Goal: Task Accomplishment & Management: Manage account settings

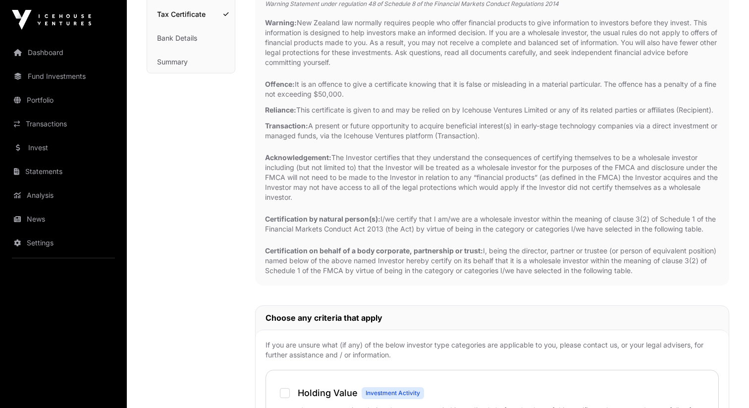
scroll to position [251, 0]
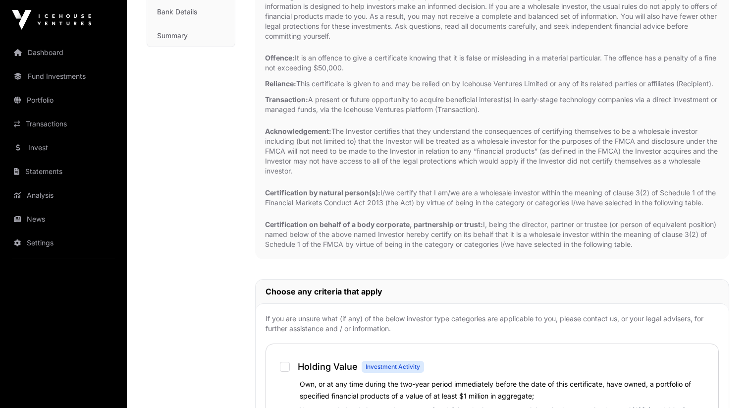
click at [342, 197] on strong "Certification by natural person(s):" at bounding box center [322, 192] width 115 height 8
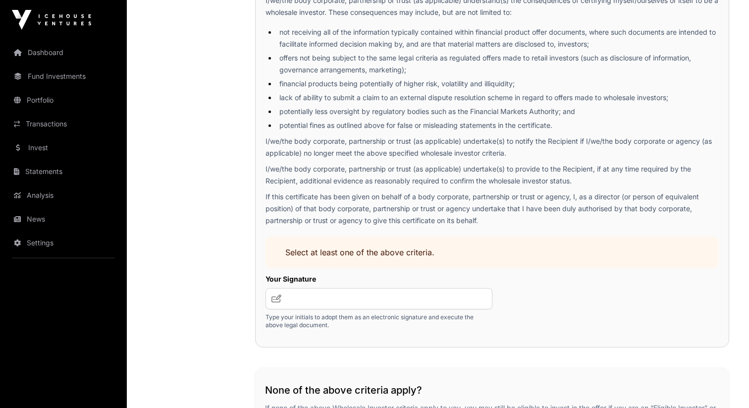
scroll to position [1429, 0]
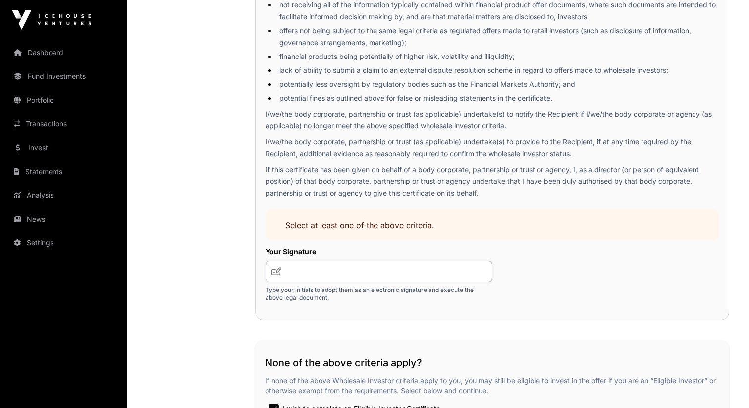
click at [306, 282] on input "text" at bounding box center [378, 270] width 227 height 21
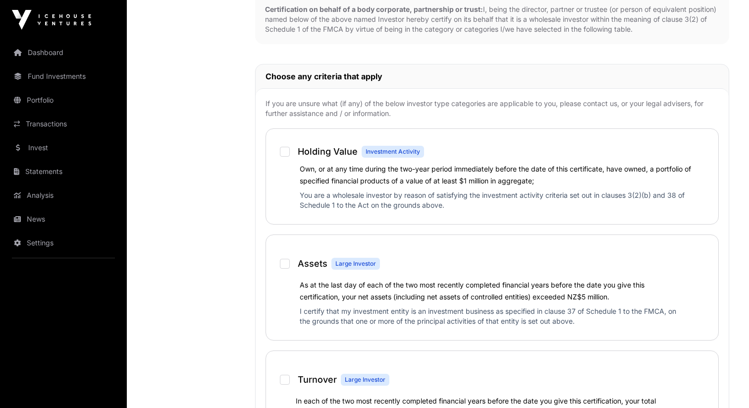
scroll to position [0, 0]
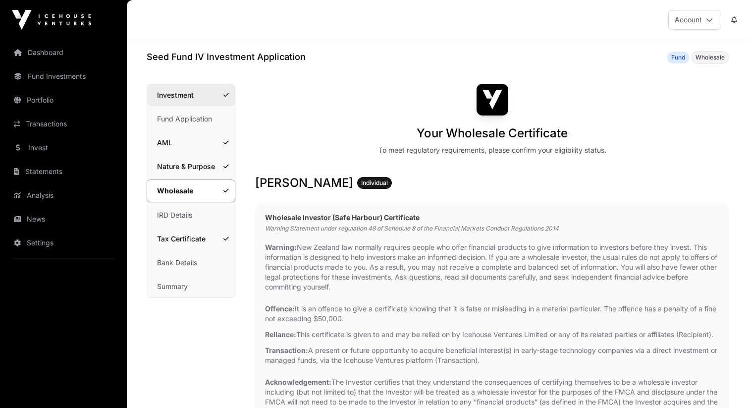
click at [182, 100] on link "Investment" at bounding box center [191, 95] width 88 height 22
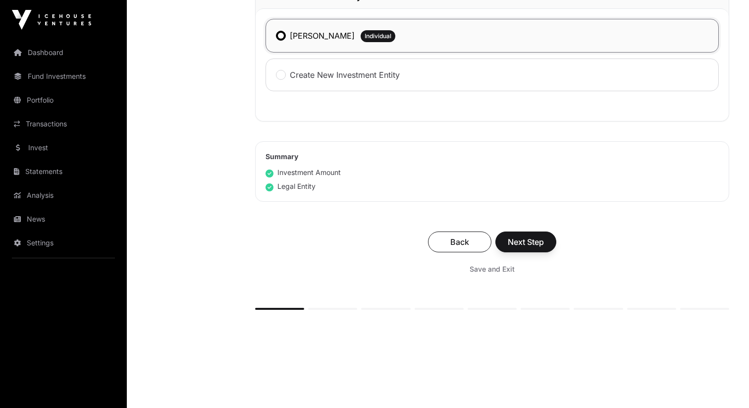
scroll to position [574, 0]
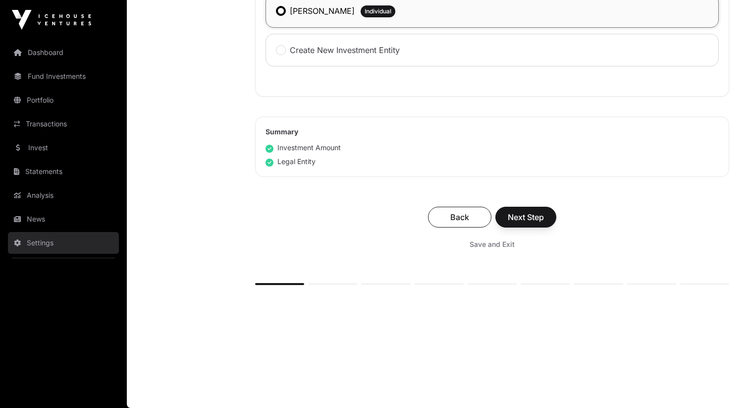
click at [54, 243] on link "Settings" at bounding box center [63, 243] width 111 height 22
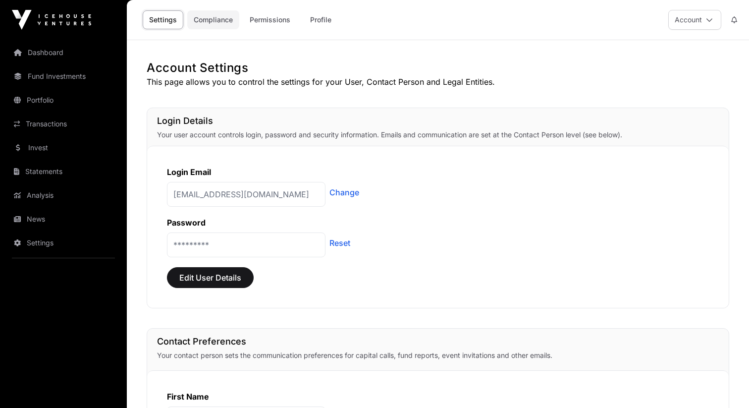
click at [217, 21] on link "Compliance" at bounding box center [213, 19] width 52 height 19
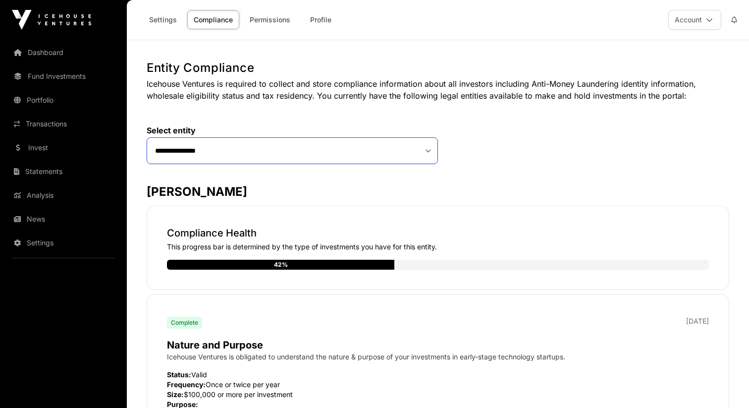
click at [241, 153] on select "**********" at bounding box center [292, 150] width 291 height 27
click at [233, 134] on label "Select entity" at bounding box center [292, 130] width 291 height 10
click at [233, 158] on select "**********" at bounding box center [292, 150] width 291 height 27
click at [69, 143] on link "Invest" at bounding box center [63, 148] width 111 height 22
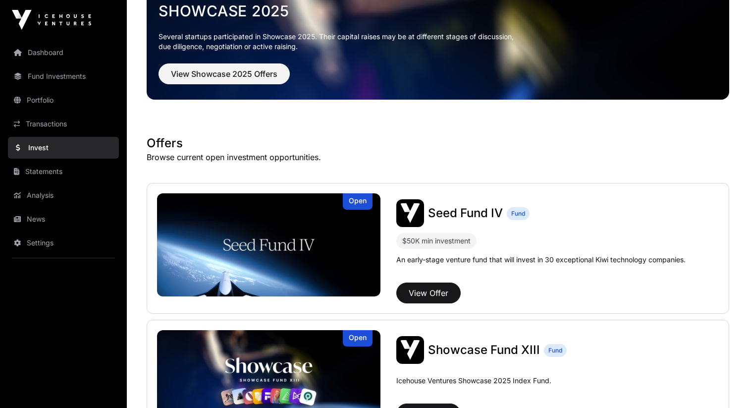
scroll to position [208, 0]
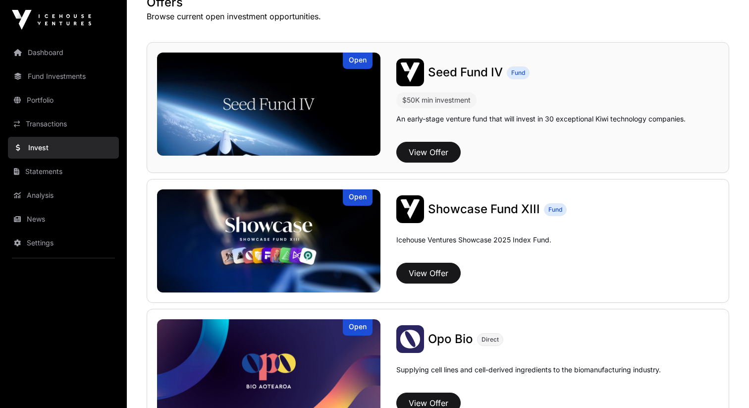
click at [442, 80] on div "Seed Fund IV Fund" at bounding box center [557, 72] width 322 height 28
click at [443, 73] on span "Seed Fund IV" at bounding box center [465, 72] width 75 height 14
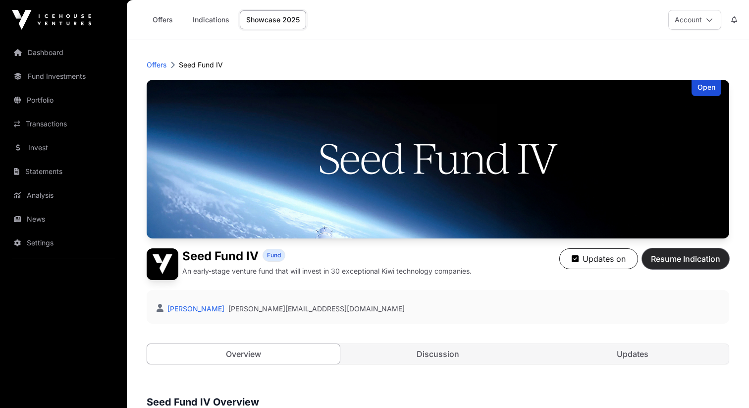
click at [664, 261] on span "Resume Indication" at bounding box center [685, 259] width 69 height 12
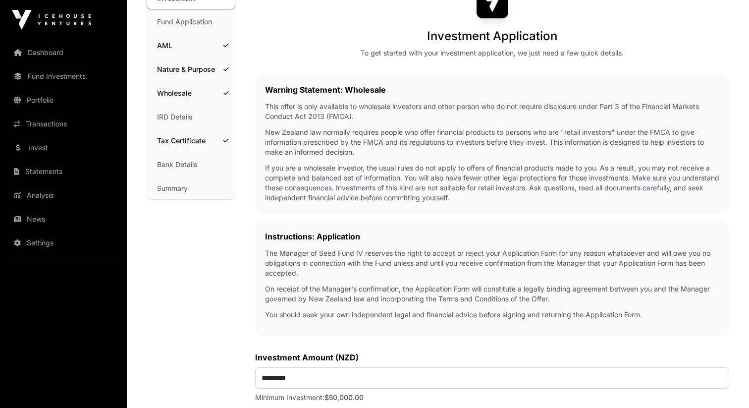
scroll to position [98, 0]
click at [175, 94] on link "Wholesale" at bounding box center [191, 93] width 88 height 22
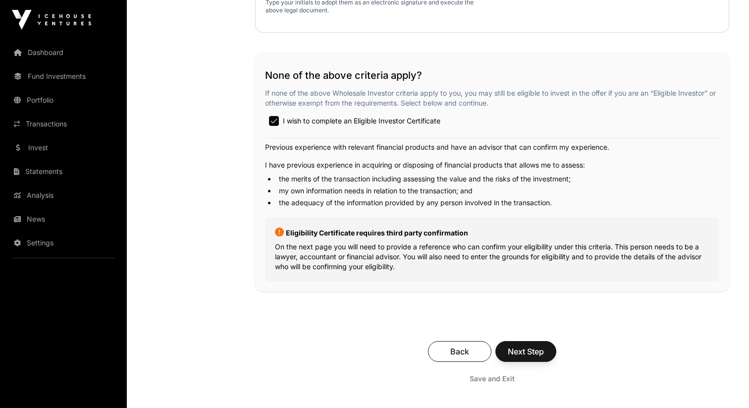
scroll to position [1720, 0]
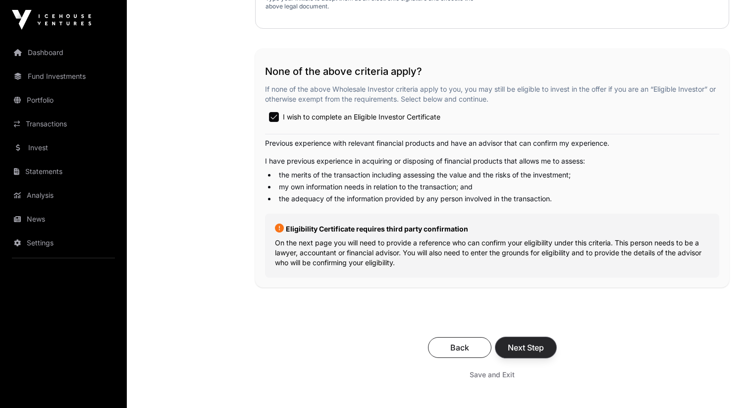
click at [519, 353] on span "Next Step" at bounding box center [526, 347] width 36 height 12
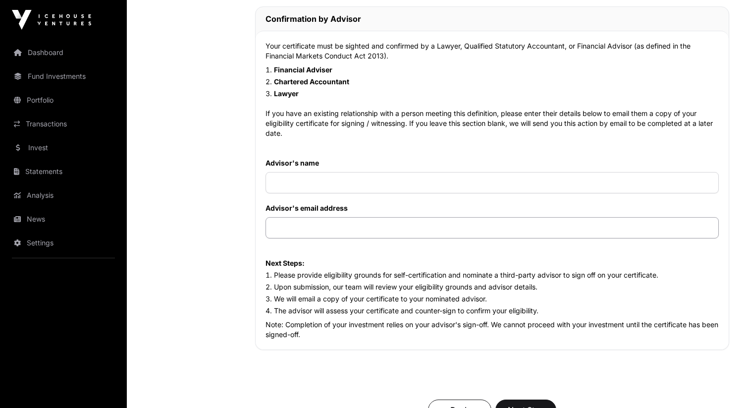
scroll to position [982, 0]
click at [320, 194] on input "text" at bounding box center [491, 182] width 453 height 21
type input "**********"
click at [365, 239] on input "text" at bounding box center [491, 227] width 453 height 21
paste input "**********"
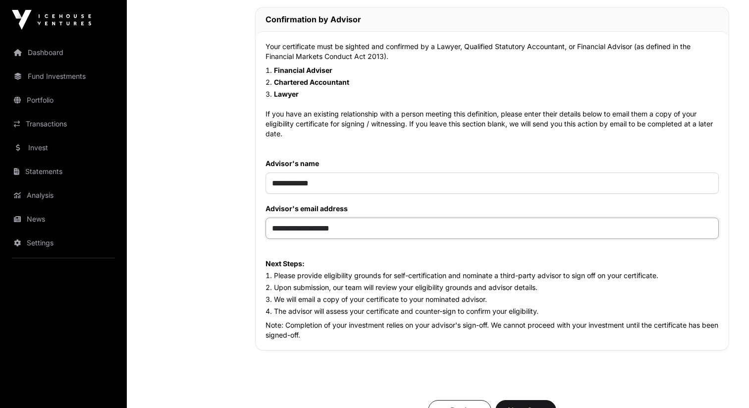
type input "**********"
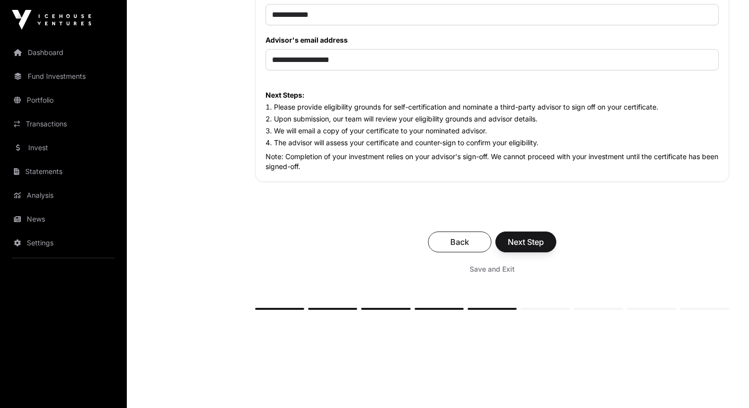
scroll to position [1165, 0]
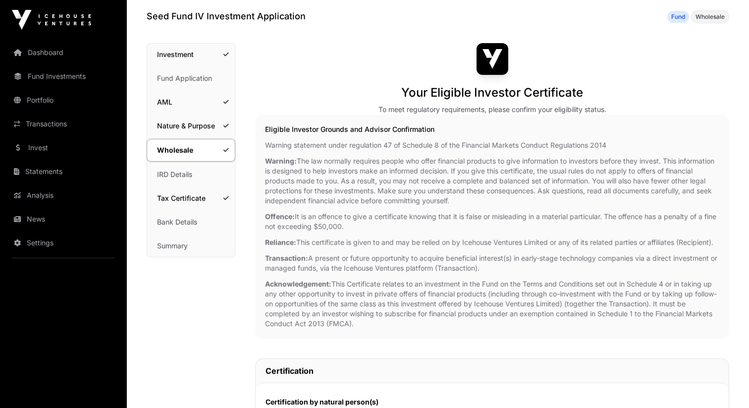
scroll to position [42, 0]
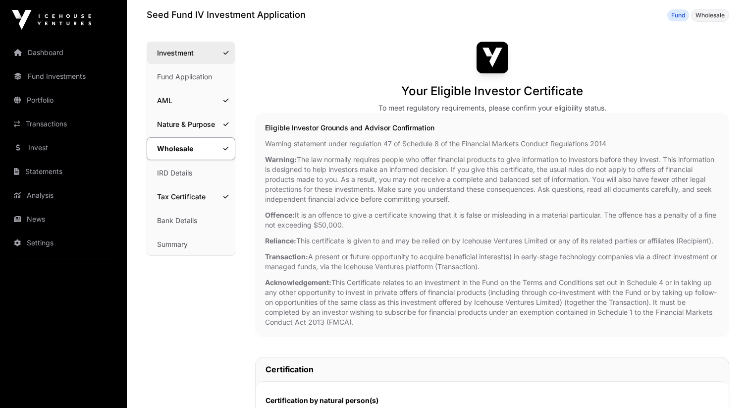
click at [177, 47] on link "Investment" at bounding box center [191, 53] width 88 height 22
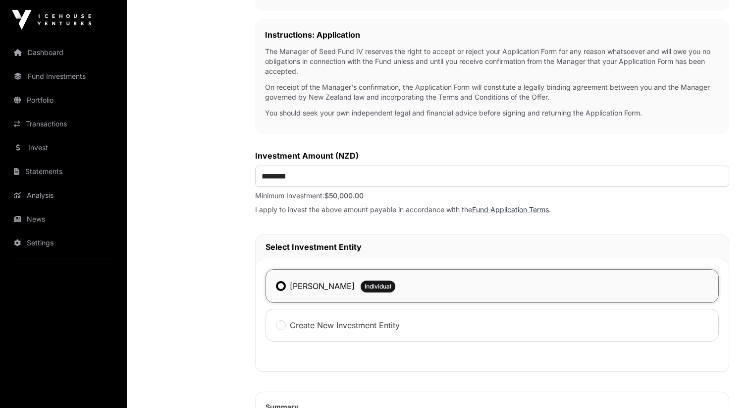
scroll to position [308, 0]
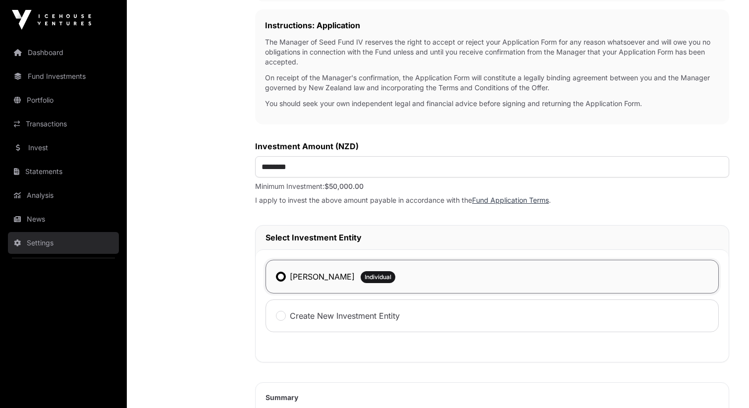
click at [56, 238] on link "Settings" at bounding box center [63, 243] width 111 height 22
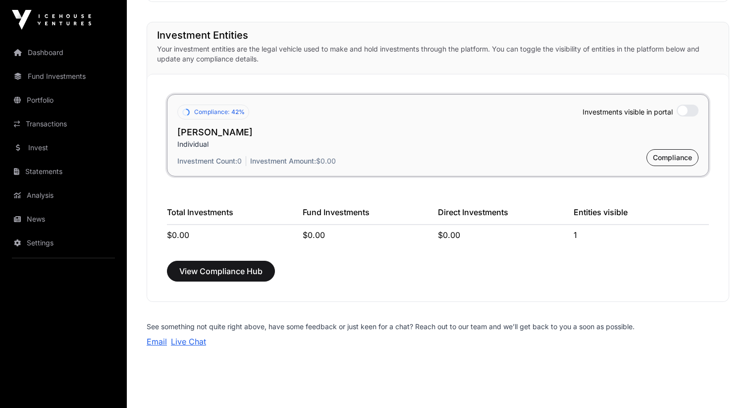
scroll to position [740, 0]
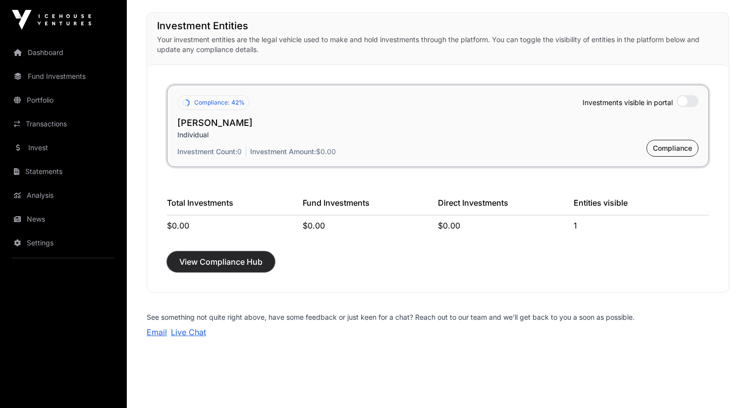
click at [236, 265] on span "View Compliance Hub" at bounding box center [220, 262] width 83 height 12
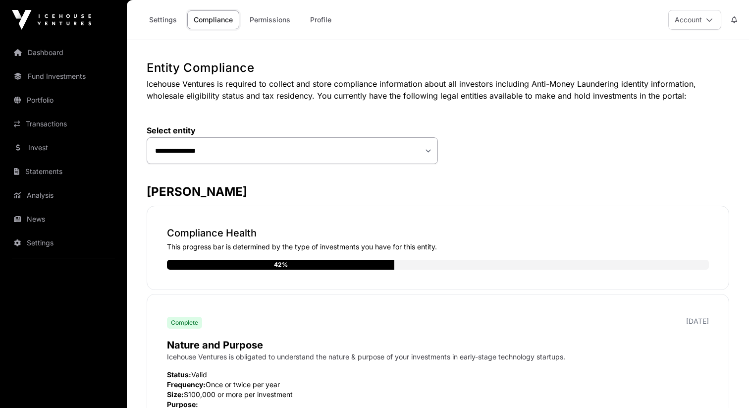
click at [171, 68] on h1 "Entity Compliance" at bounding box center [438, 68] width 582 height 16
click at [204, 68] on h1 "Entity Compliance" at bounding box center [438, 68] width 582 height 16
click at [169, 68] on h1 "Entity Compliance" at bounding box center [438, 68] width 582 height 16
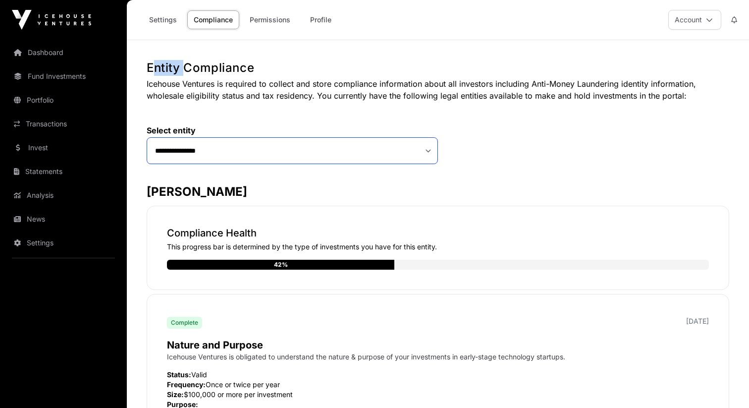
click at [210, 151] on select "**********" at bounding box center [292, 150] width 291 height 27
click at [242, 87] on p "Icehouse Ventures is required to collect and store compliance information about…" at bounding box center [438, 90] width 582 height 24
click at [249, 154] on select "**********" at bounding box center [292, 150] width 291 height 27
click at [700, 16] on button "Account" at bounding box center [694, 20] width 53 height 20
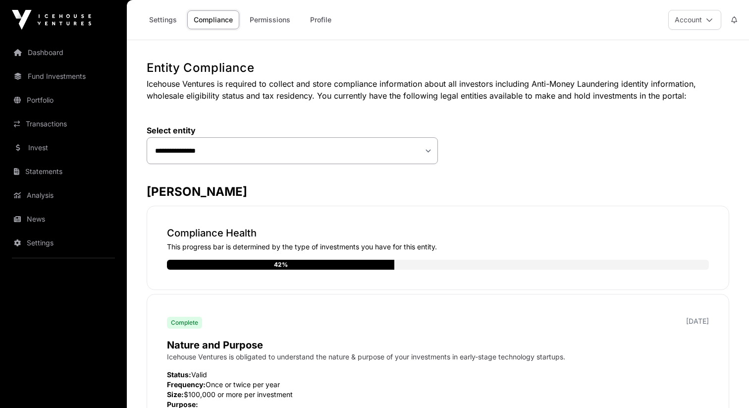
click at [471, 84] on p "Icehouse Ventures is required to collect and store compliance information about…" at bounding box center [438, 90] width 582 height 24
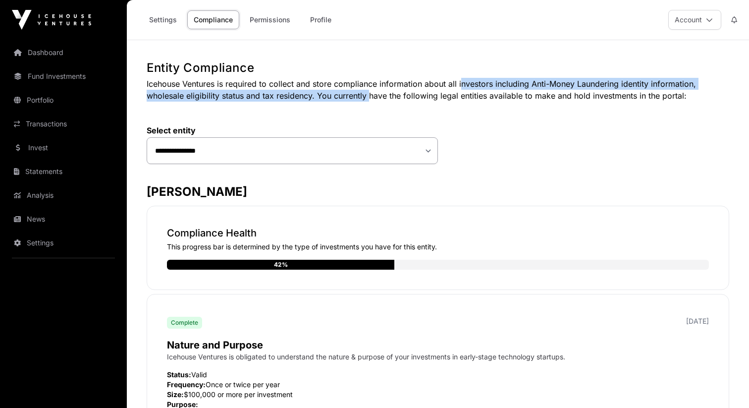
drag, startPoint x: 471, startPoint y: 84, endPoint x: 355, endPoint y: 97, distance: 117.6
click at [355, 97] on p "Icehouse Ventures is required to collect and store compliance information about…" at bounding box center [438, 90] width 582 height 24
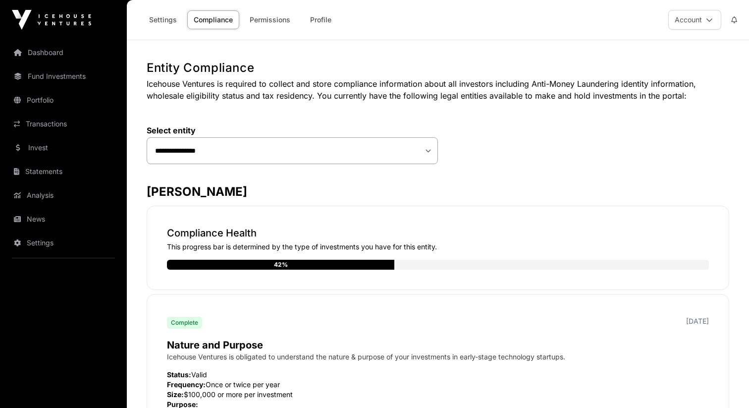
click at [325, 98] on p "Icehouse Ventures is required to collect and store compliance information about…" at bounding box center [438, 90] width 582 height 24
click at [315, 97] on p "Icehouse Ventures is required to collect and store compliance information about…" at bounding box center [438, 90] width 582 height 24
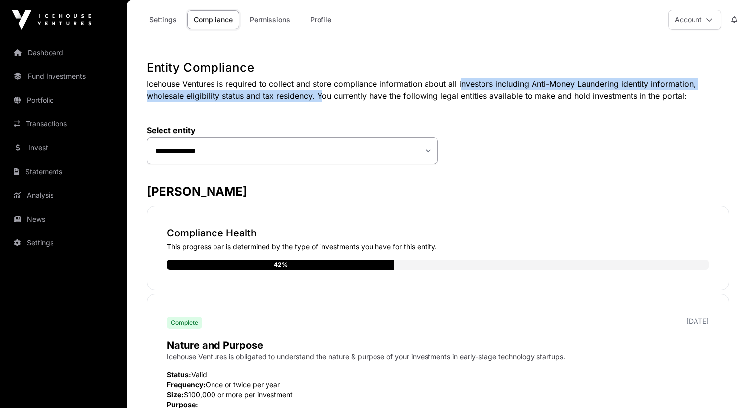
drag, startPoint x: 315, startPoint y: 97, endPoint x: 461, endPoint y: 89, distance: 145.8
click at [461, 88] on p "Icehouse Ventures is required to collect and store compliance information about…" at bounding box center [438, 90] width 582 height 24
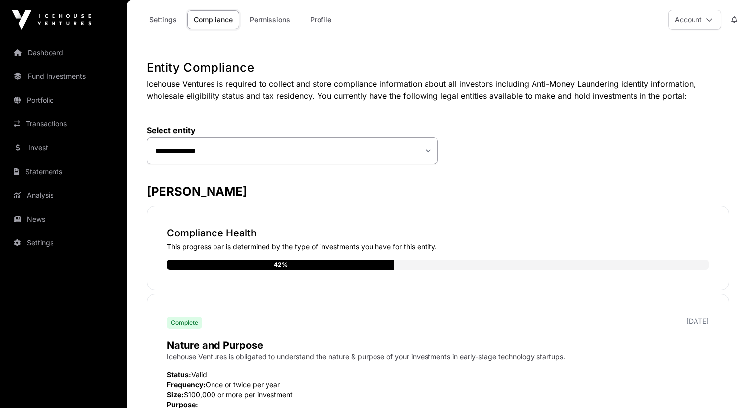
click at [452, 98] on p "Icehouse Ventures is required to collect and store compliance information about…" at bounding box center [438, 90] width 582 height 24
click at [347, 144] on select "**********" at bounding box center [292, 150] width 291 height 27
click at [154, 15] on link "Settings" at bounding box center [163, 19] width 41 height 19
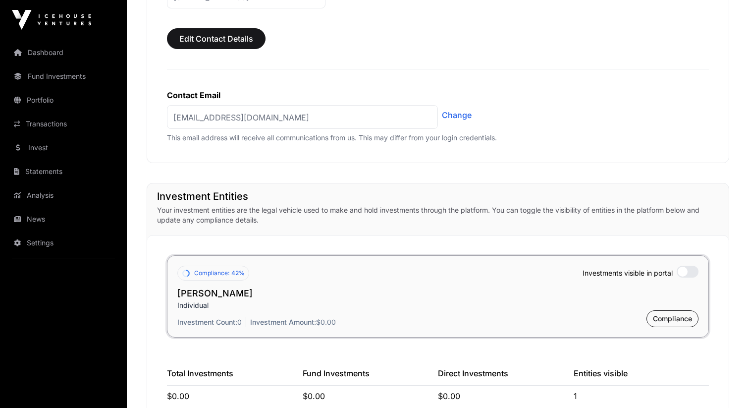
scroll to position [571, 0]
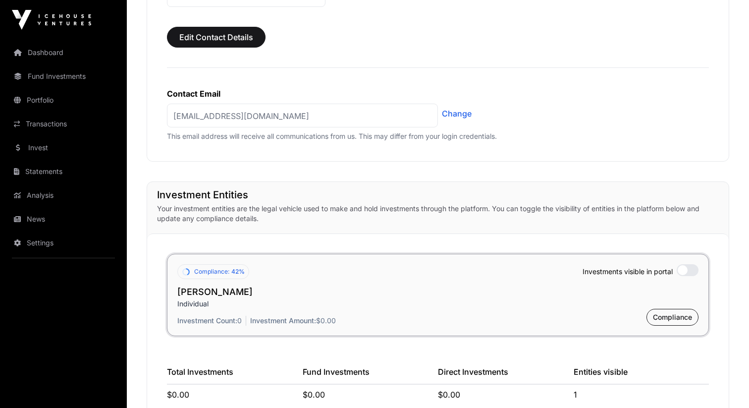
click at [541, 299] on p "Individual" at bounding box center [437, 304] width 521 height 10
click at [225, 295] on h2 "[PERSON_NAME]" at bounding box center [437, 292] width 521 height 14
click at [196, 299] on p "Individual" at bounding box center [437, 304] width 521 height 10
click at [665, 311] on button "Compliance" at bounding box center [672, 317] width 52 height 17
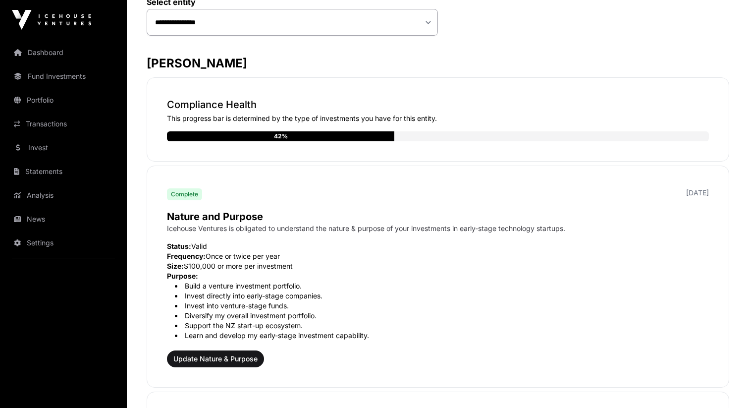
scroll to position [131, 0]
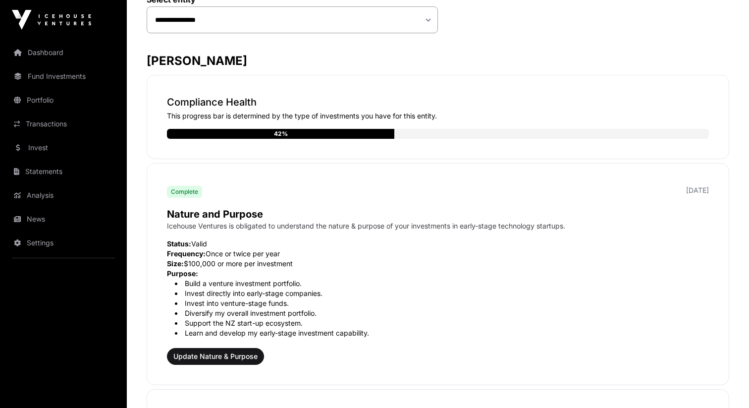
click at [296, 117] on p "This progress bar is determined by the type of investments you have for this en…" at bounding box center [438, 116] width 542 height 10
click at [273, 119] on p "This progress bar is determined by the type of investments you have for this en…" at bounding box center [438, 116] width 542 height 10
click at [456, 125] on div "Compliance Health This progress bar is determined by the type of investments yo…" at bounding box center [438, 117] width 582 height 84
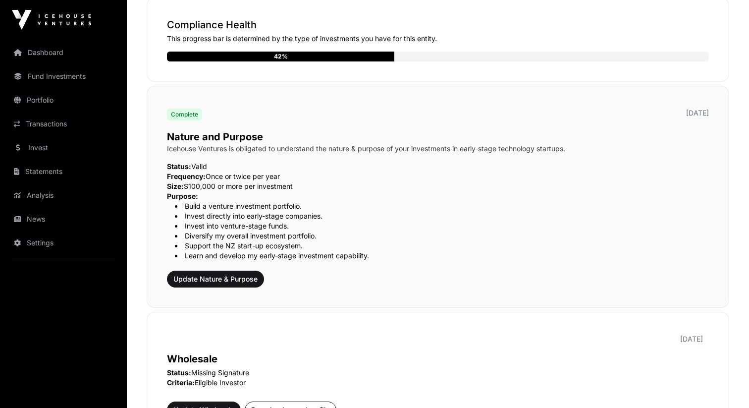
scroll to position [209, 0]
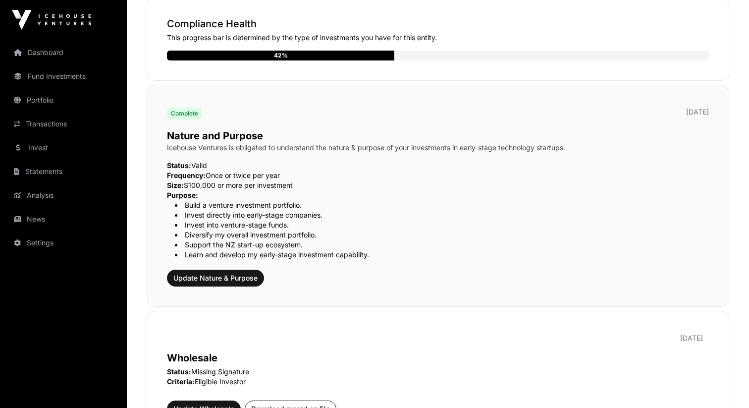
click at [260, 156] on div "Nature and Purpose Icehouse Ventures is obligated to understand the nature & pu…" at bounding box center [438, 205] width 542 height 161
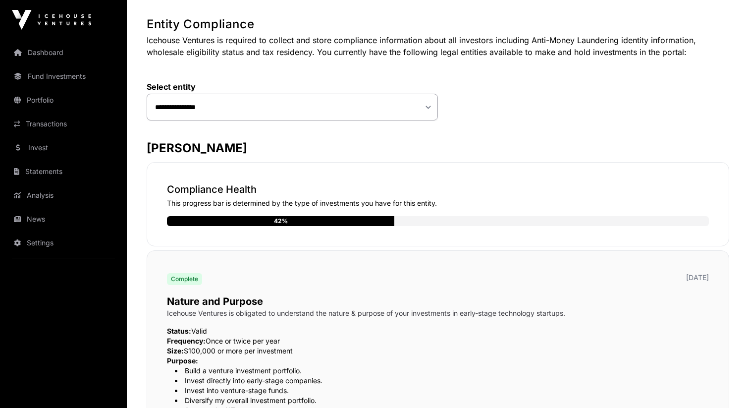
scroll to position [47, 0]
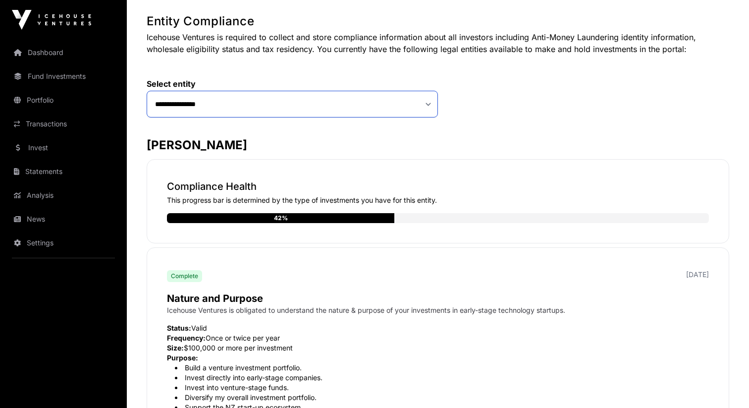
click at [247, 100] on select "**********" at bounding box center [292, 104] width 291 height 27
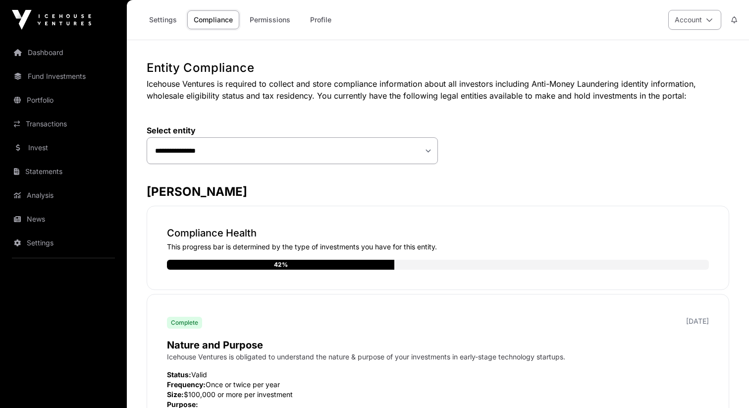
click at [679, 16] on button "Account" at bounding box center [694, 20] width 53 height 20
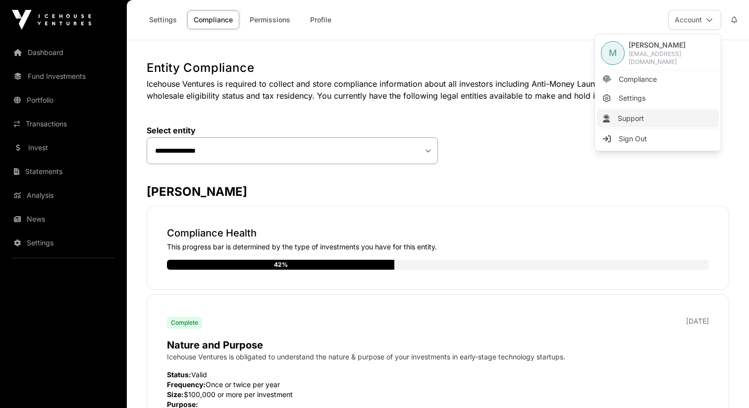
click at [641, 109] on link "Support" at bounding box center [658, 118] width 122 height 18
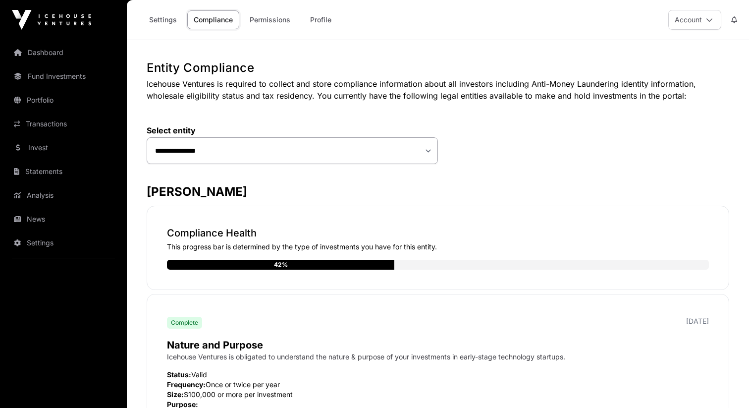
click at [324, 90] on p "Icehouse Ventures is required to collect and store compliance information about…" at bounding box center [438, 90] width 582 height 24
click at [432, 77] on div "Entity Compliance Icehouse Ventures is required to collect and store compliance…" at bounding box center [438, 81] width 582 height 42
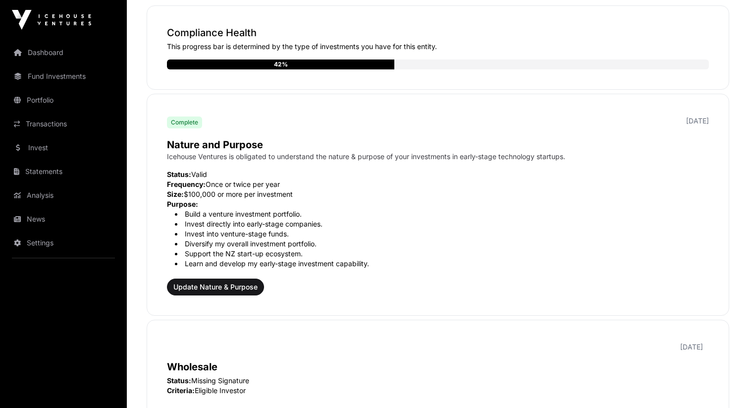
scroll to position [201, 0]
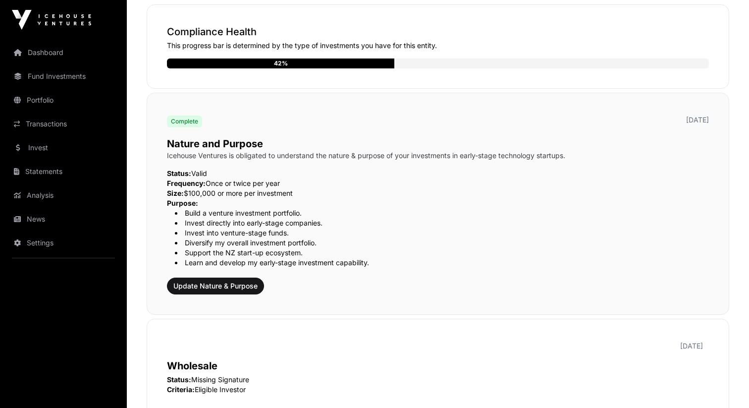
click at [223, 166] on div "Nature and Purpose Icehouse Ventures is obligated to understand the nature & pu…" at bounding box center [438, 213] width 542 height 161
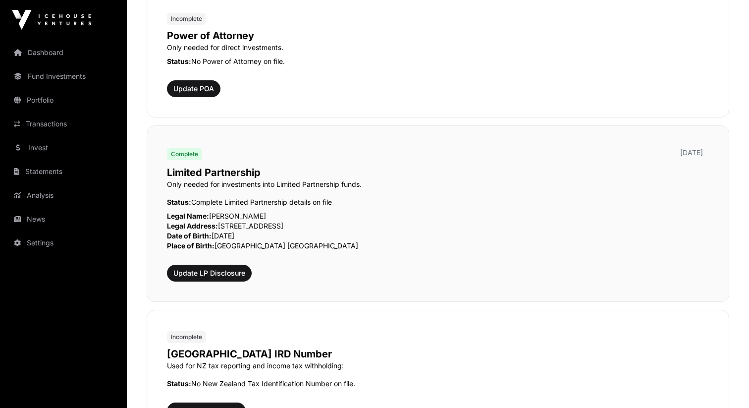
scroll to position [694, 0]
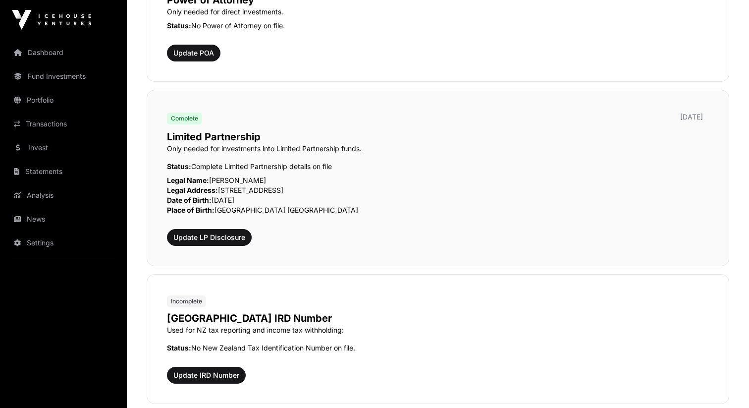
click at [239, 182] on p "Legal Name: [PERSON_NAME]" at bounding box center [438, 180] width 542 height 10
click at [226, 236] on span "Update LP Disclosure" at bounding box center [209, 237] width 72 height 10
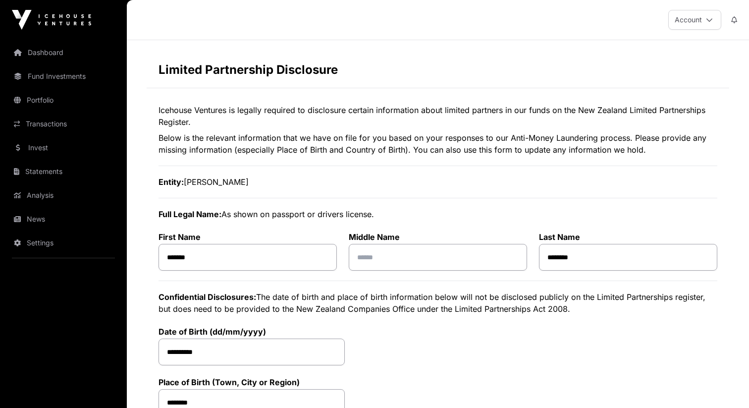
click at [207, 177] on p "Entity: [PERSON_NAME]" at bounding box center [437, 182] width 559 height 12
click at [91, 247] on link "Settings" at bounding box center [63, 243] width 111 height 22
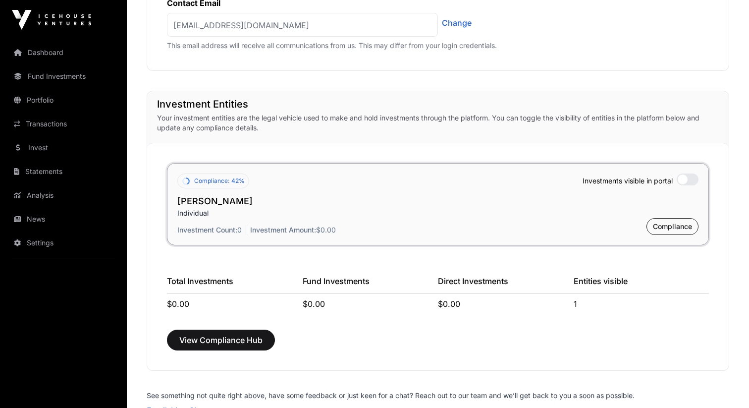
scroll to position [659, 0]
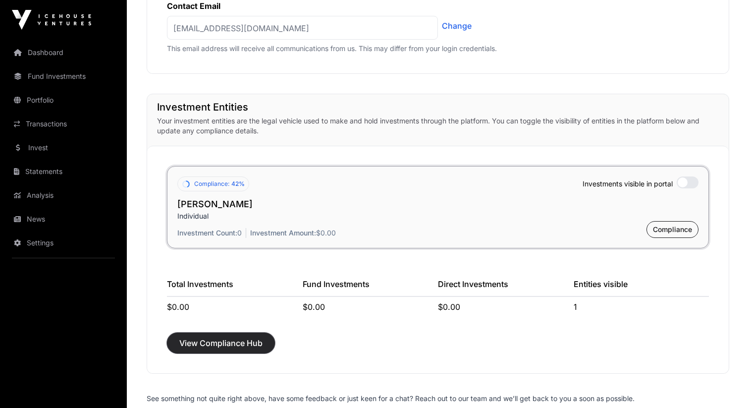
click at [244, 347] on span "View Compliance Hub" at bounding box center [220, 343] width 83 height 12
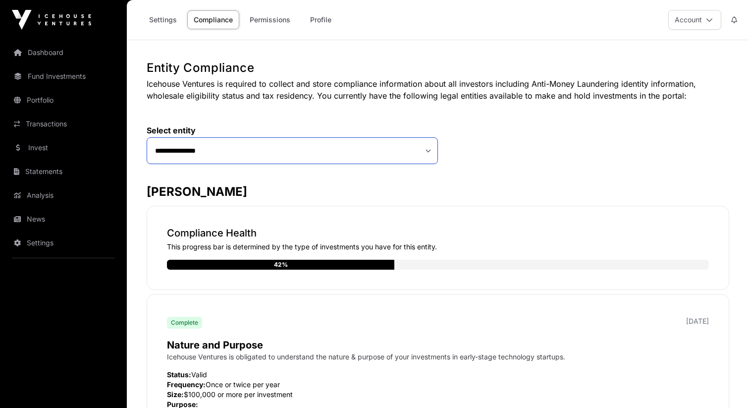
click at [322, 162] on select "**********" at bounding box center [292, 150] width 291 height 27
click at [252, 152] on select "**********" at bounding box center [292, 150] width 291 height 27
click at [462, 97] on p "Icehouse Ventures is required to collect and store compliance information about…" at bounding box center [438, 90] width 582 height 24
drag, startPoint x: 462, startPoint y: 97, endPoint x: 509, endPoint y: 97, distance: 47.0
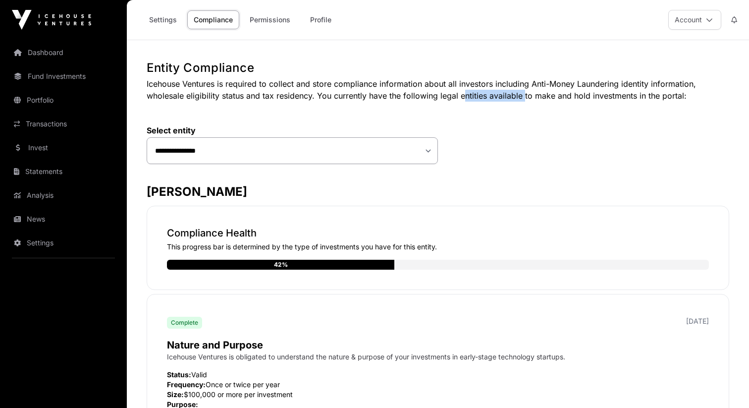
click at [509, 97] on p "Icehouse Ventures is required to collect and store compliance information about…" at bounding box center [438, 90] width 582 height 24
click at [491, 97] on p "Icehouse Ventures is required to collect and store compliance information about…" at bounding box center [438, 90] width 582 height 24
click at [444, 97] on p "Icehouse Ventures is required to collect and store compliance information about…" at bounding box center [438, 90] width 582 height 24
drag, startPoint x: 444, startPoint y: 97, endPoint x: 474, endPoint y: 97, distance: 30.2
click at [469, 97] on p "Icehouse Ventures is required to collect and store compliance information about…" at bounding box center [438, 90] width 582 height 24
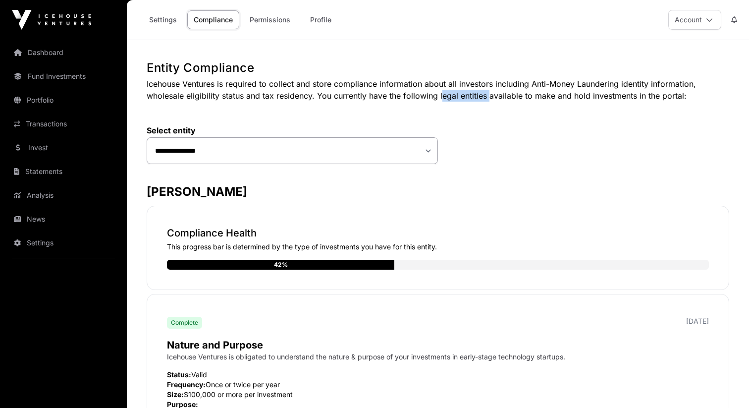
click at [476, 97] on p "Icehouse Ventures is required to collect and store compliance information about…" at bounding box center [438, 90] width 582 height 24
click at [467, 96] on p "Icehouse Ventures is required to collect and store compliance information about…" at bounding box center [438, 90] width 582 height 24
drag, startPoint x: 467, startPoint y: 96, endPoint x: 454, endPoint y: 96, distance: 13.4
click at [454, 96] on p "Icehouse Ventures is required to collect and store compliance information about…" at bounding box center [438, 90] width 582 height 24
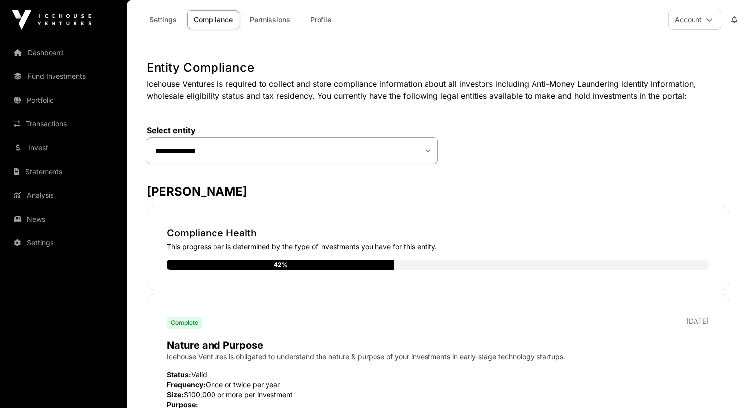
click at [459, 96] on p "Icehouse Ventures is required to collect and store compliance information about…" at bounding box center [438, 90] width 582 height 24
drag, startPoint x: 459, startPoint y: 96, endPoint x: 445, endPoint y: 95, distance: 13.9
click at [445, 95] on p "Icehouse Ventures is required to collect and store compliance information about…" at bounding box center [438, 90] width 582 height 24
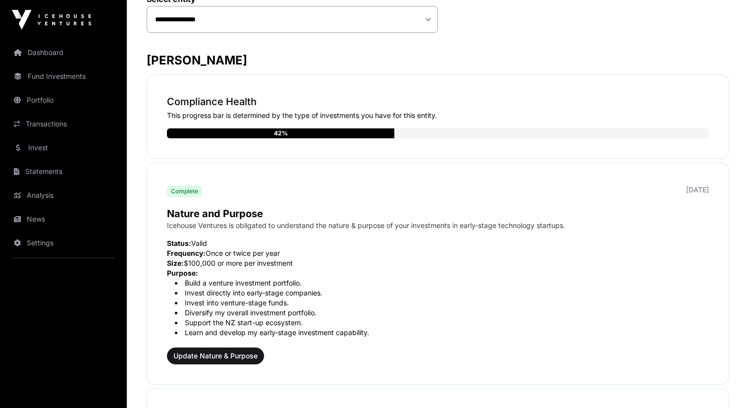
scroll to position [407, 0]
